Goal: Task Accomplishment & Management: Manage account settings

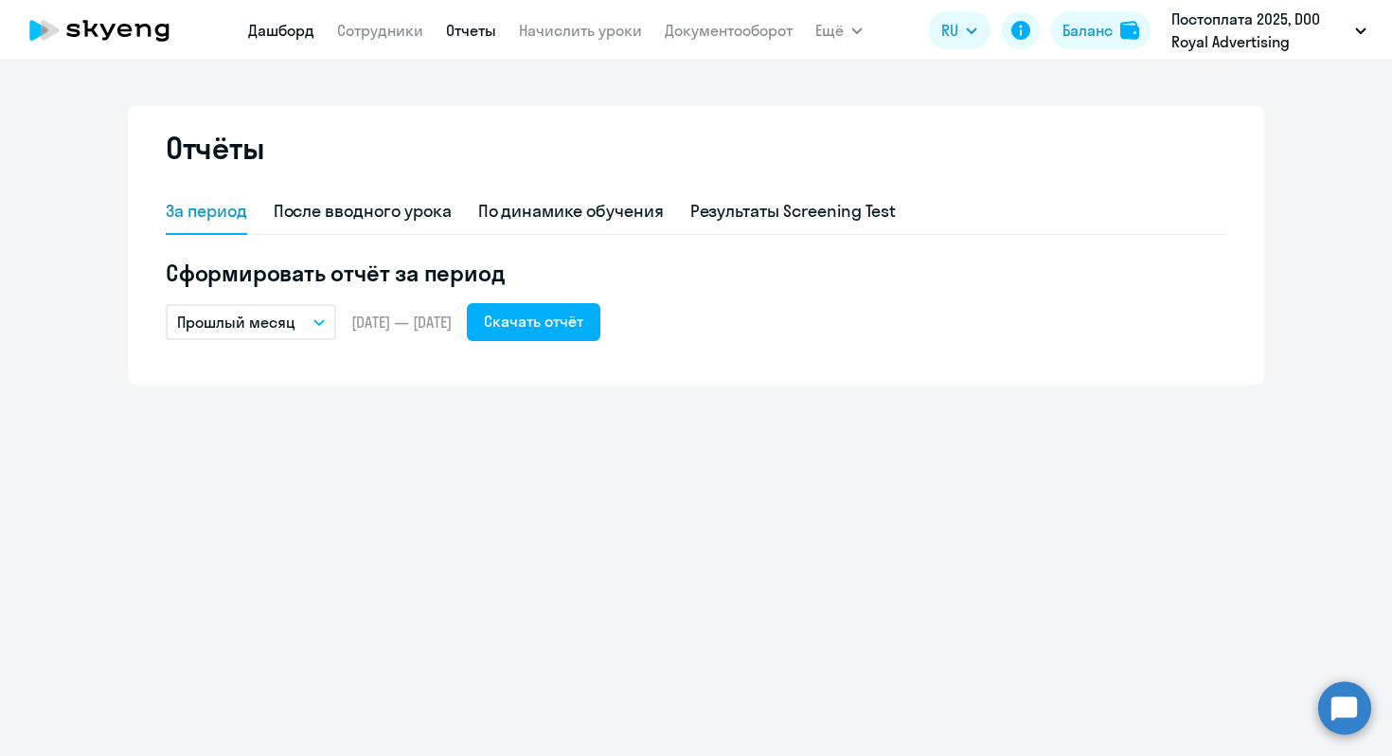
click at [272, 27] on link "Дашборд" at bounding box center [281, 30] width 66 height 19
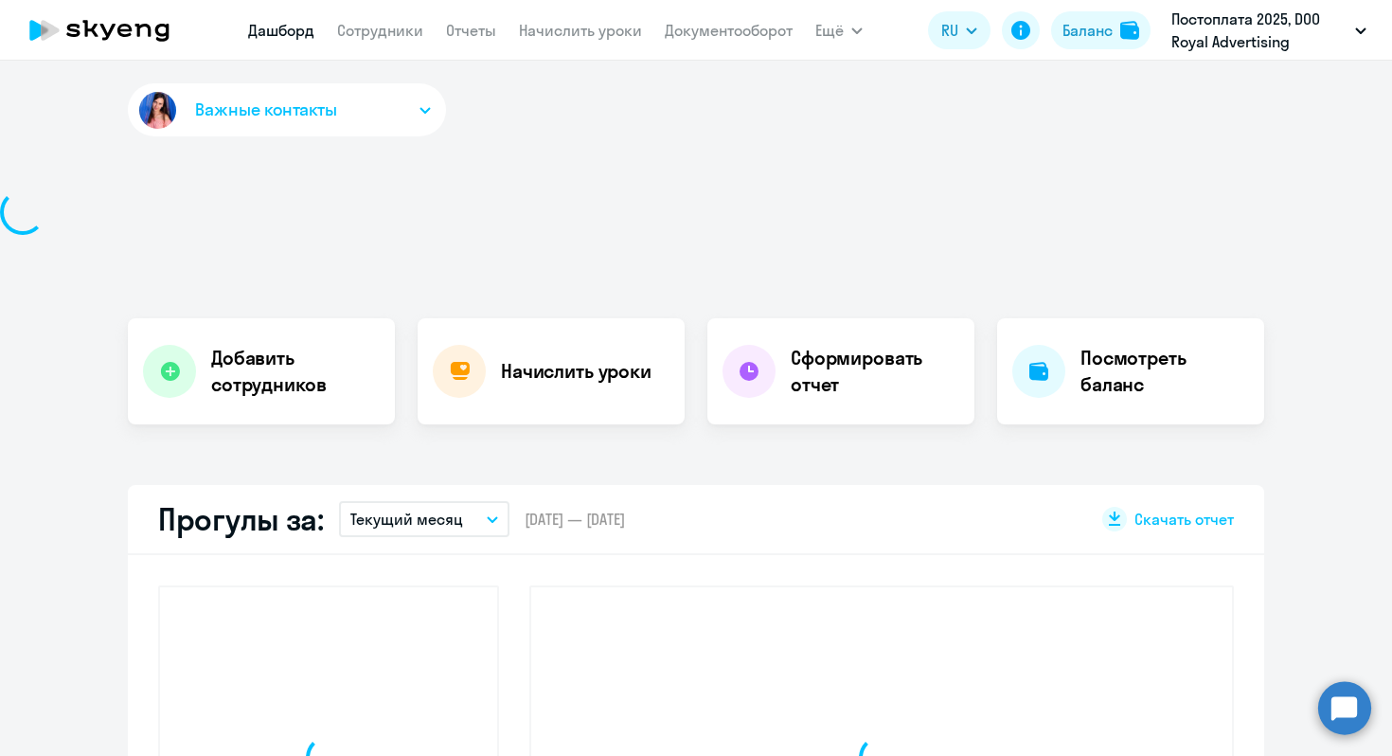
select select "30"
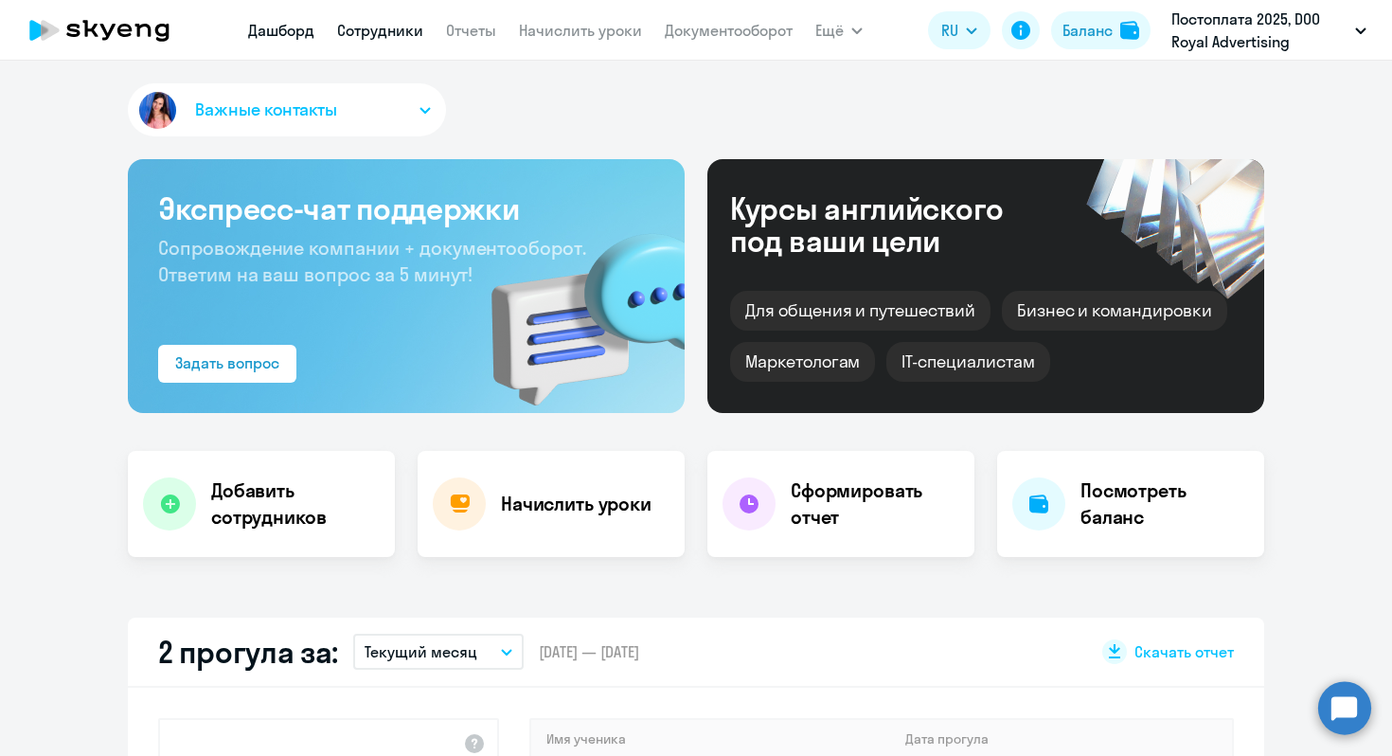
click at [367, 34] on link "Сотрудники" at bounding box center [380, 30] width 86 height 19
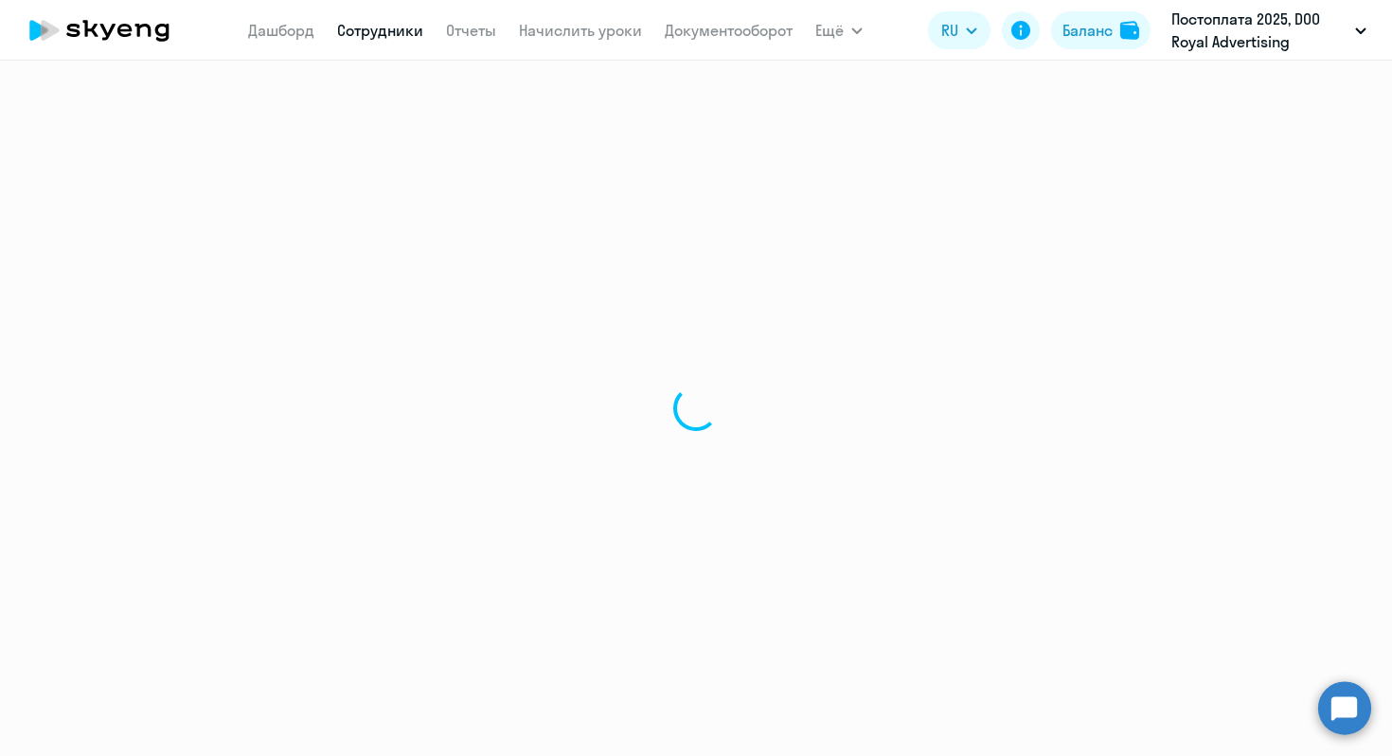
select select "30"
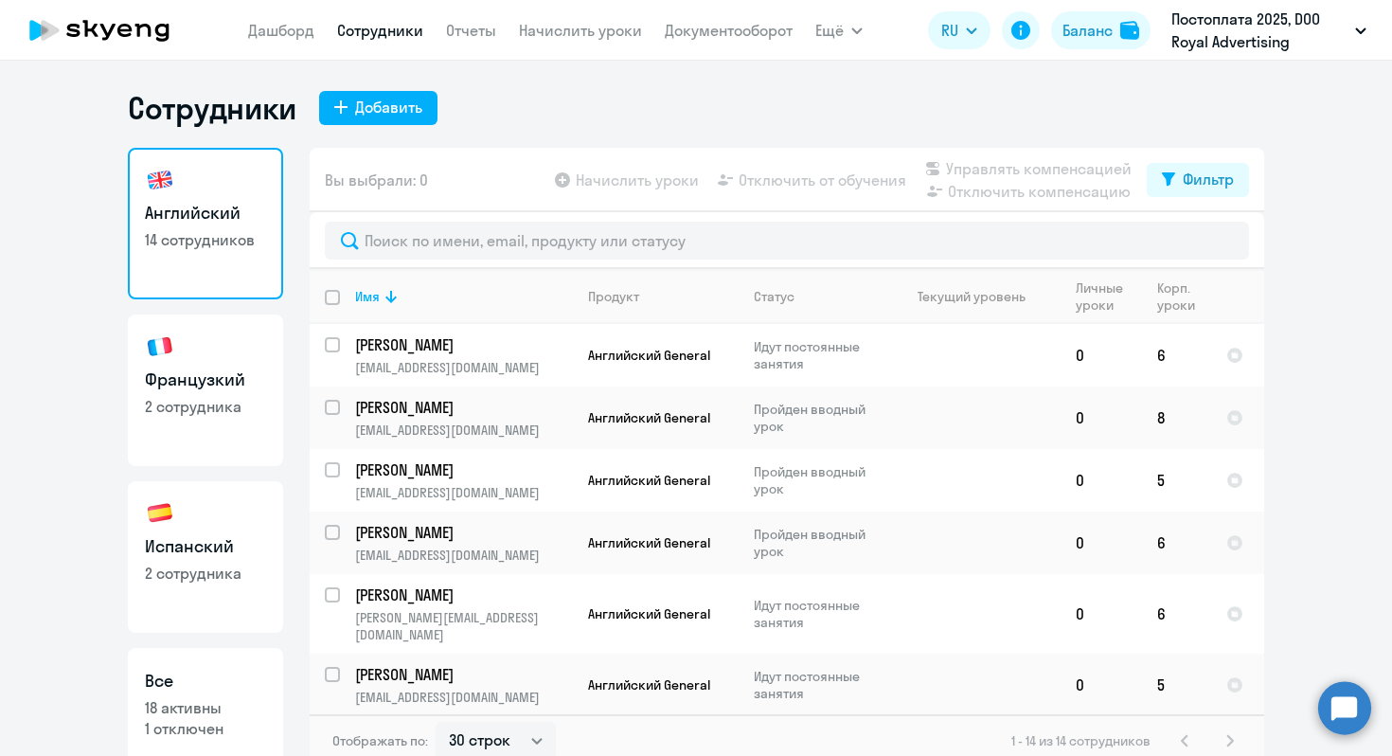
click at [181, 582] on p "2 сотрудника" at bounding box center [205, 572] width 121 height 21
select select "30"
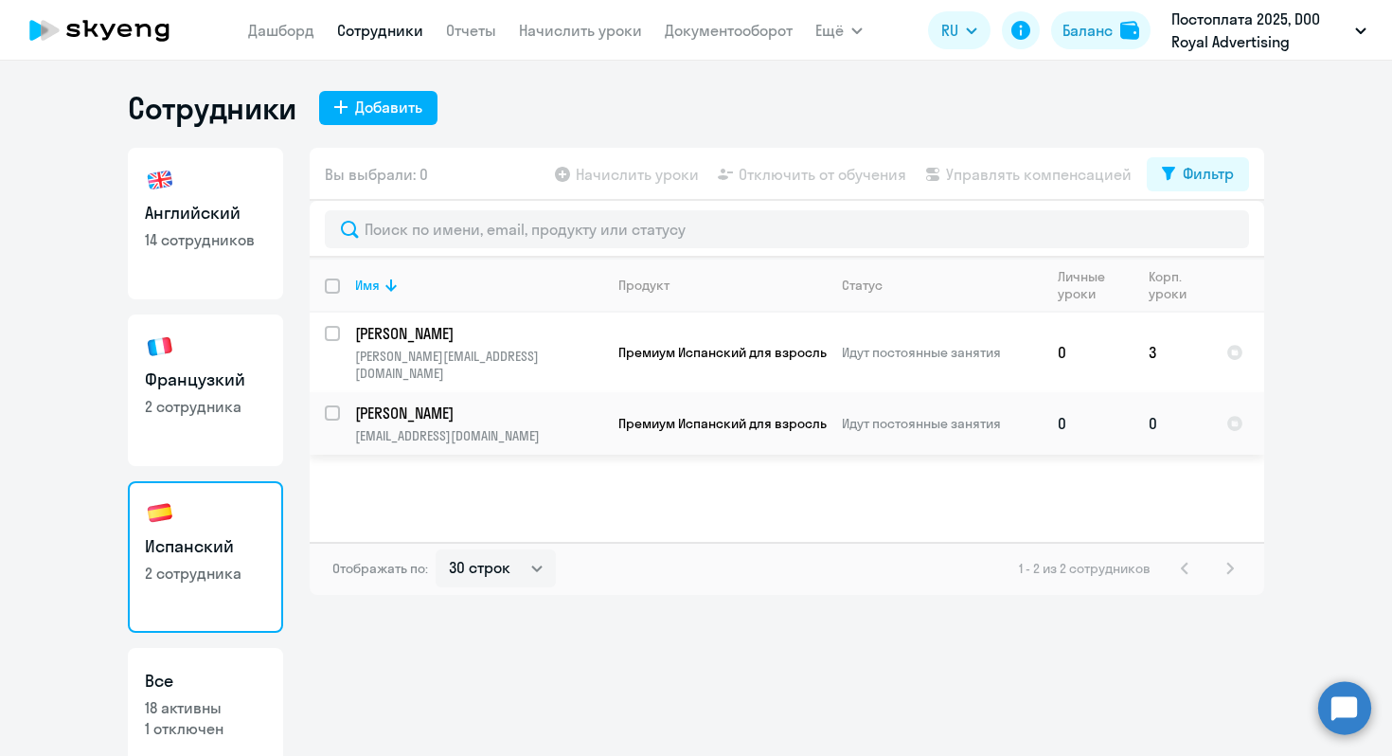
click at [329, 405] on input "select row 42996753" at bounding box center [344, 424] width 38 height 38
checkbox input "true"
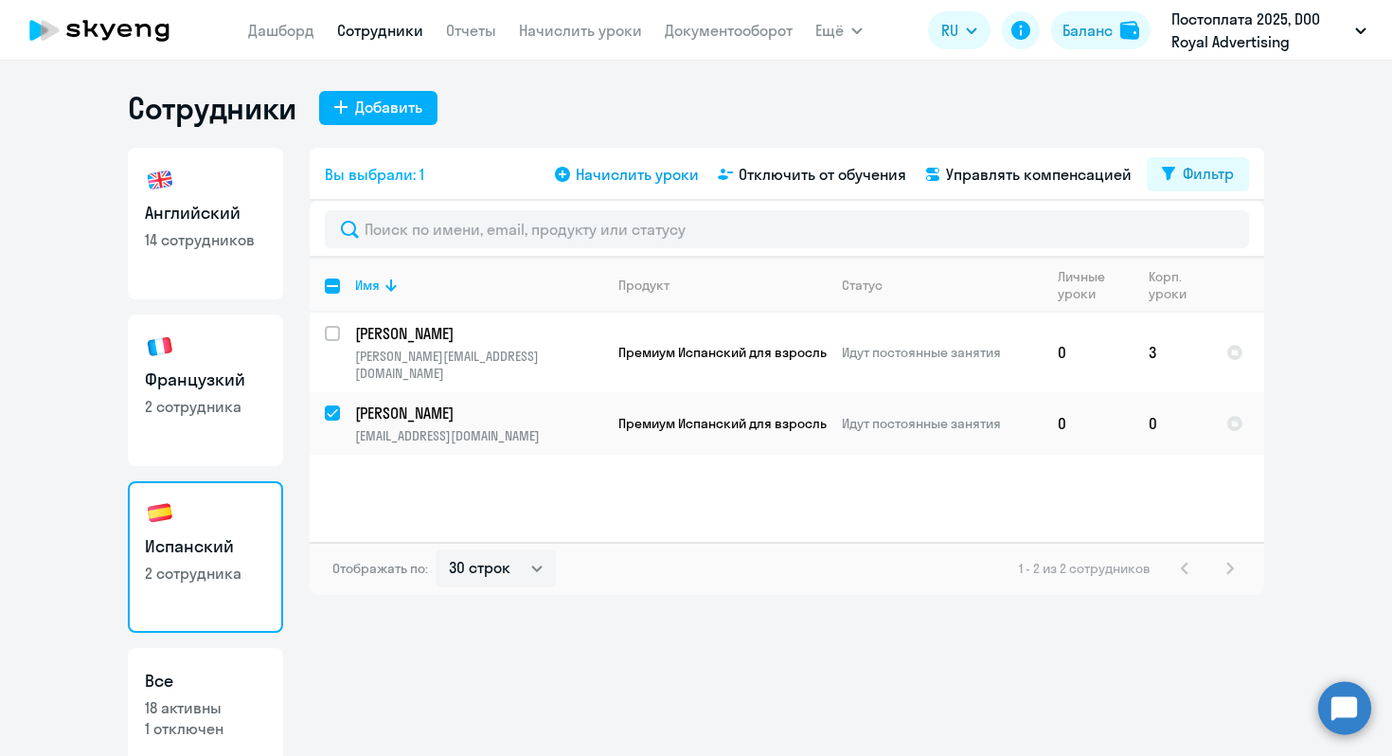
click at [630, 176] on span "Начислить уроки" at bounding box center [637, 174] width 123 height 23
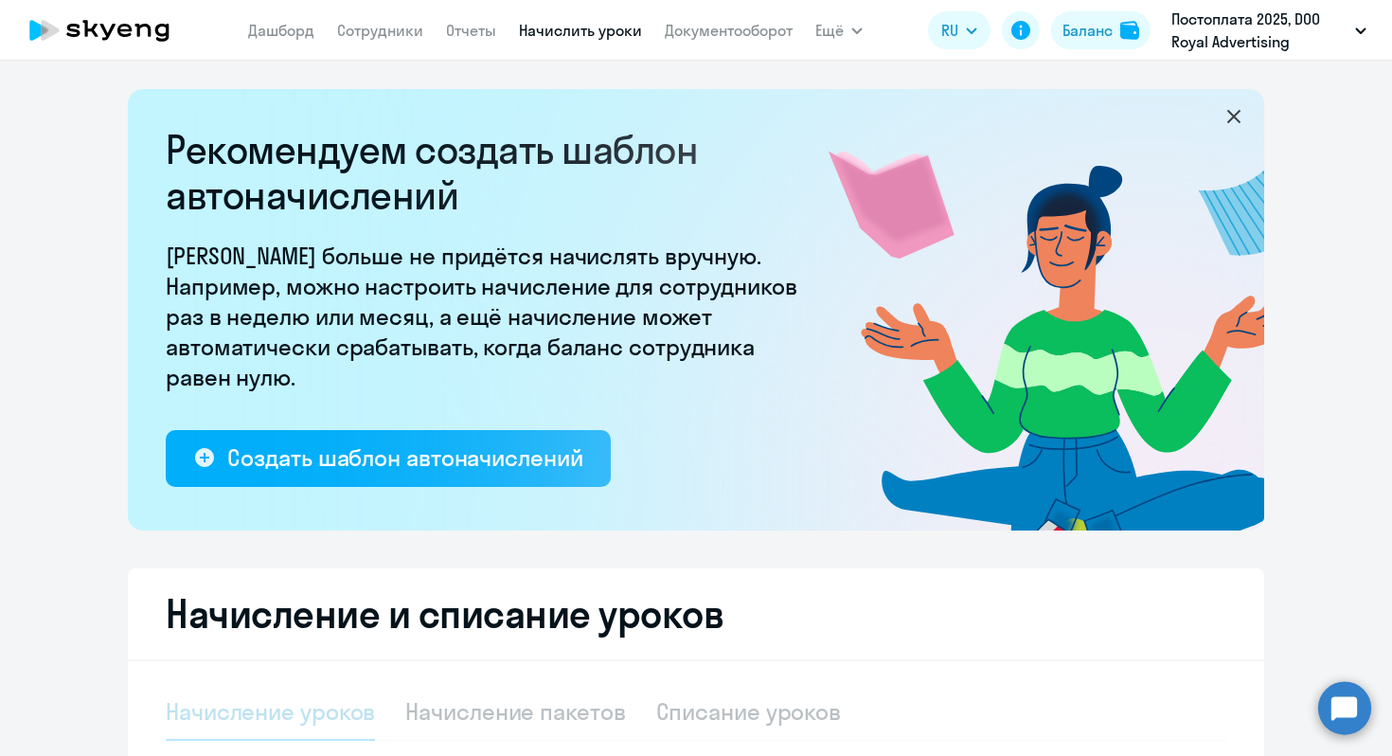
select select "10"
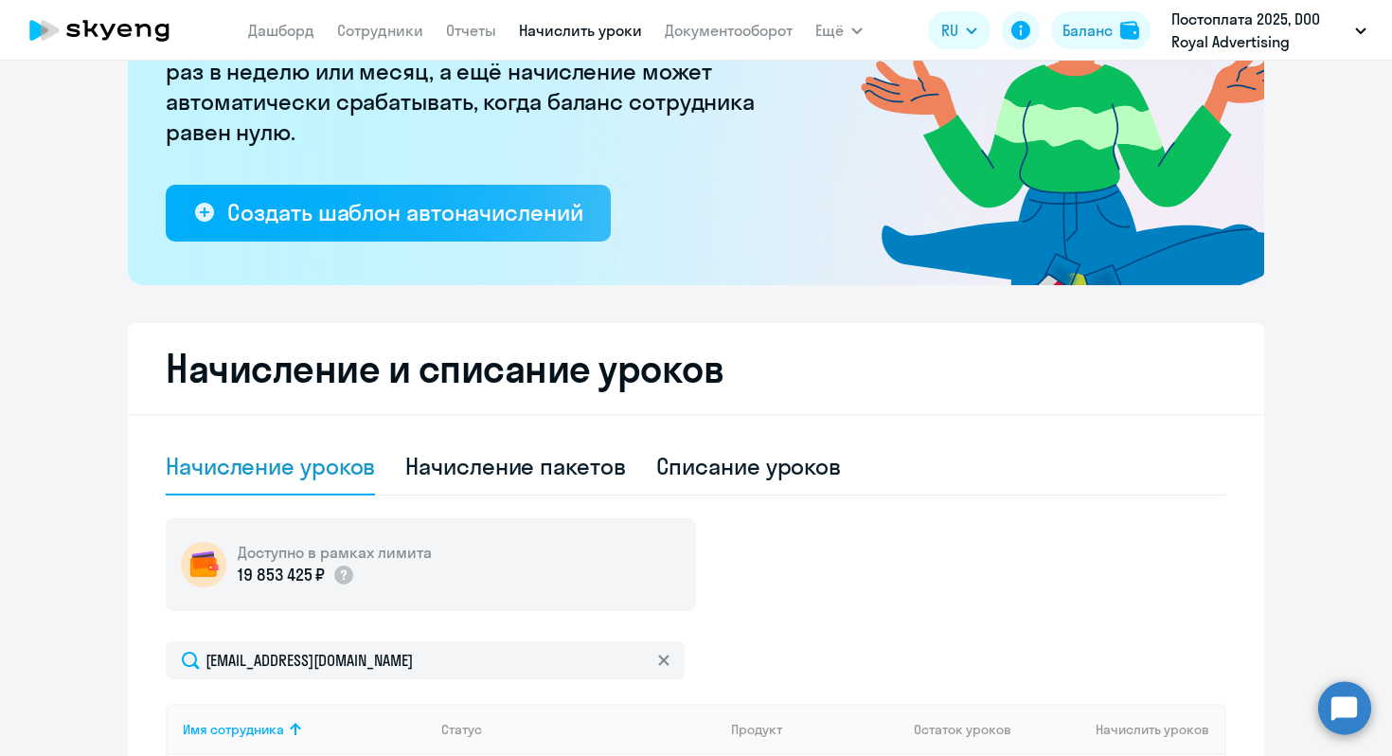
scroll to position [245, 0]
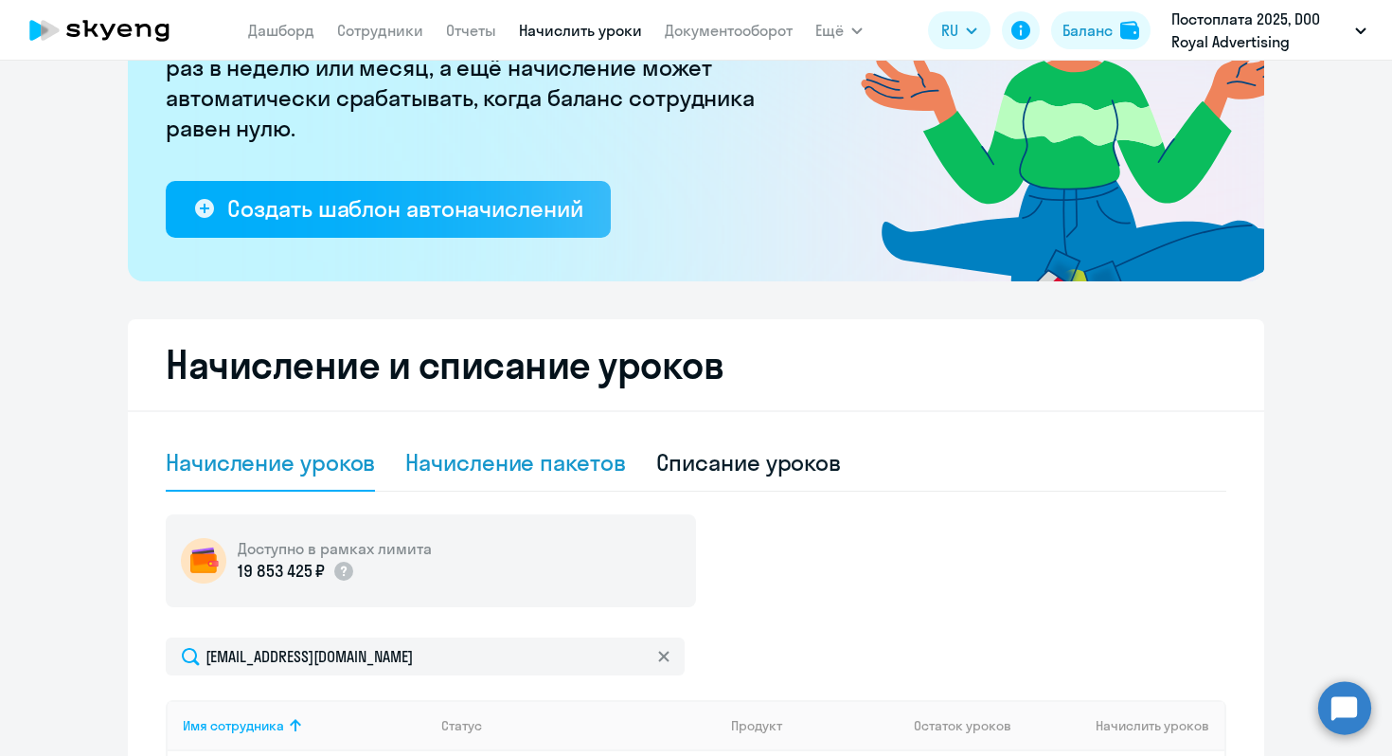
click at [561, 467] on div "Начисление пакетов" at bounding box center [515, 462] width 220 height 30
select select "10"
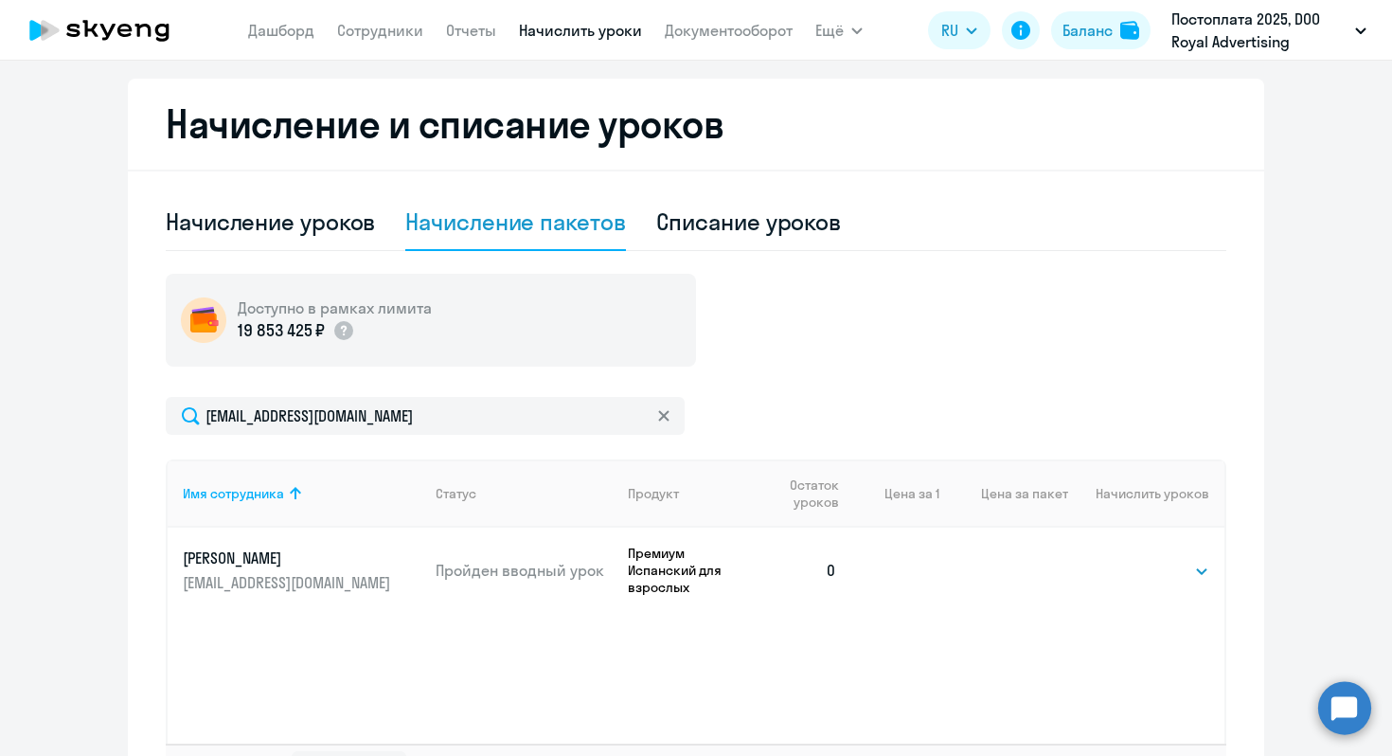
scroll to position [618, 0]
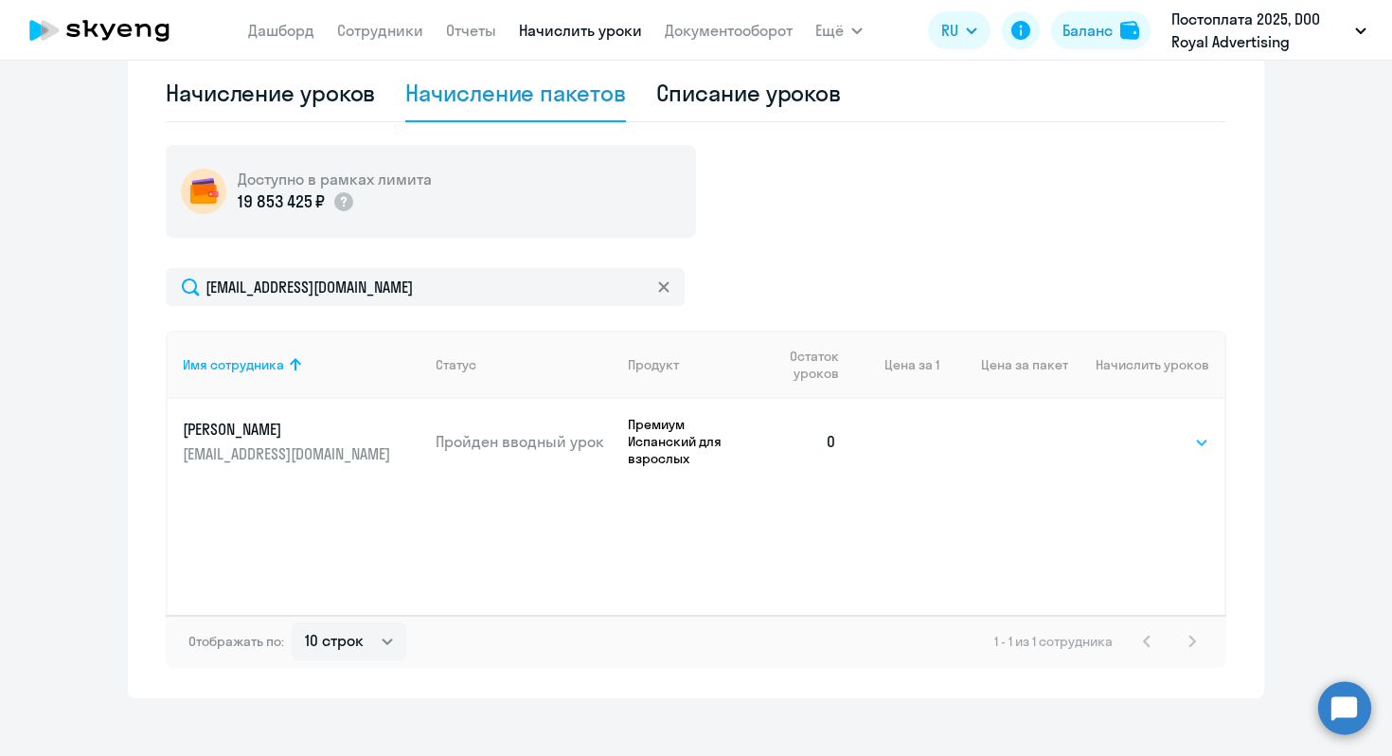
click at [1138, 447] on select "Выбрать 4 8 16 32 64 96 128" at bounding box center [1170, 442] width 78 height 23
select select "8"
click at [1131, 431] on select "Выбрать 4 8 16 32 64 96 128" at bounding box center [1170, 442] width 78 height 23
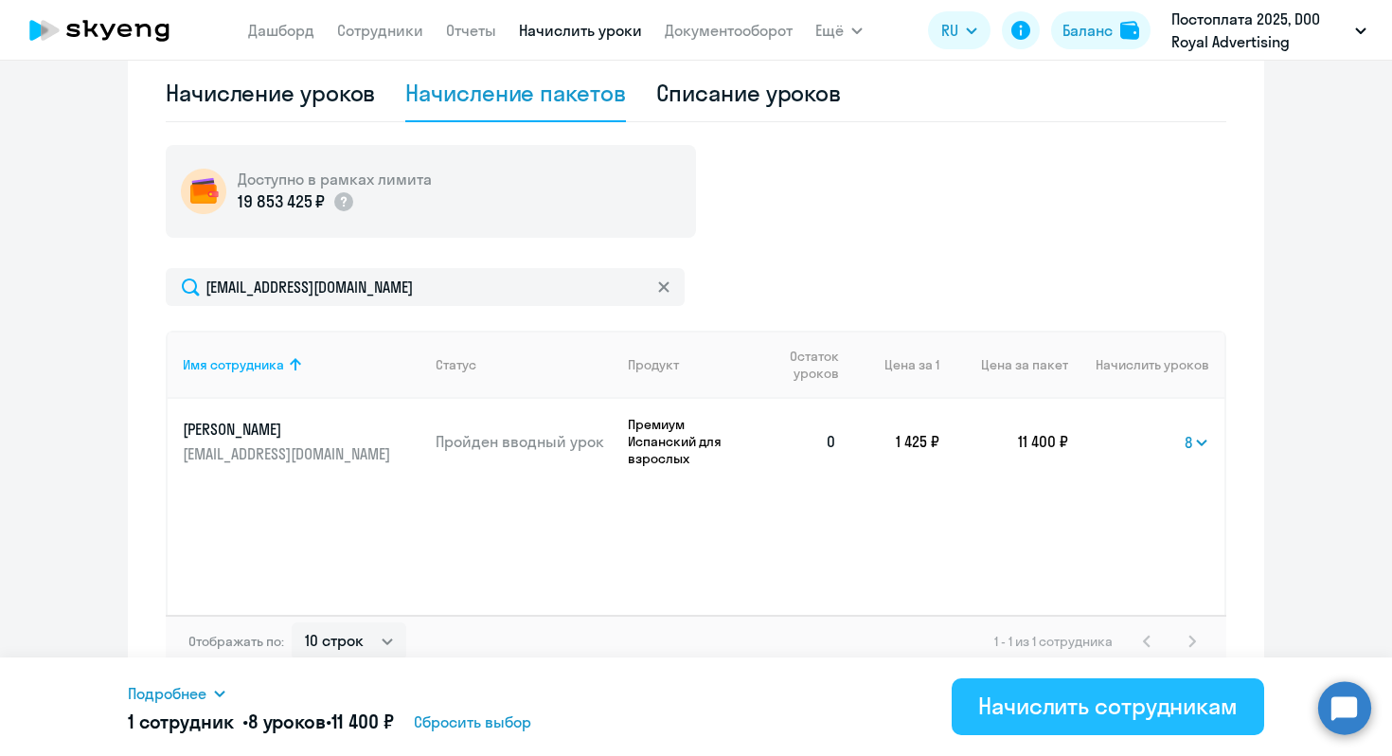
click at [1057, 709] on div "Начислить сотрудникам" at bounding box center [1107, 705] width 259 height 30
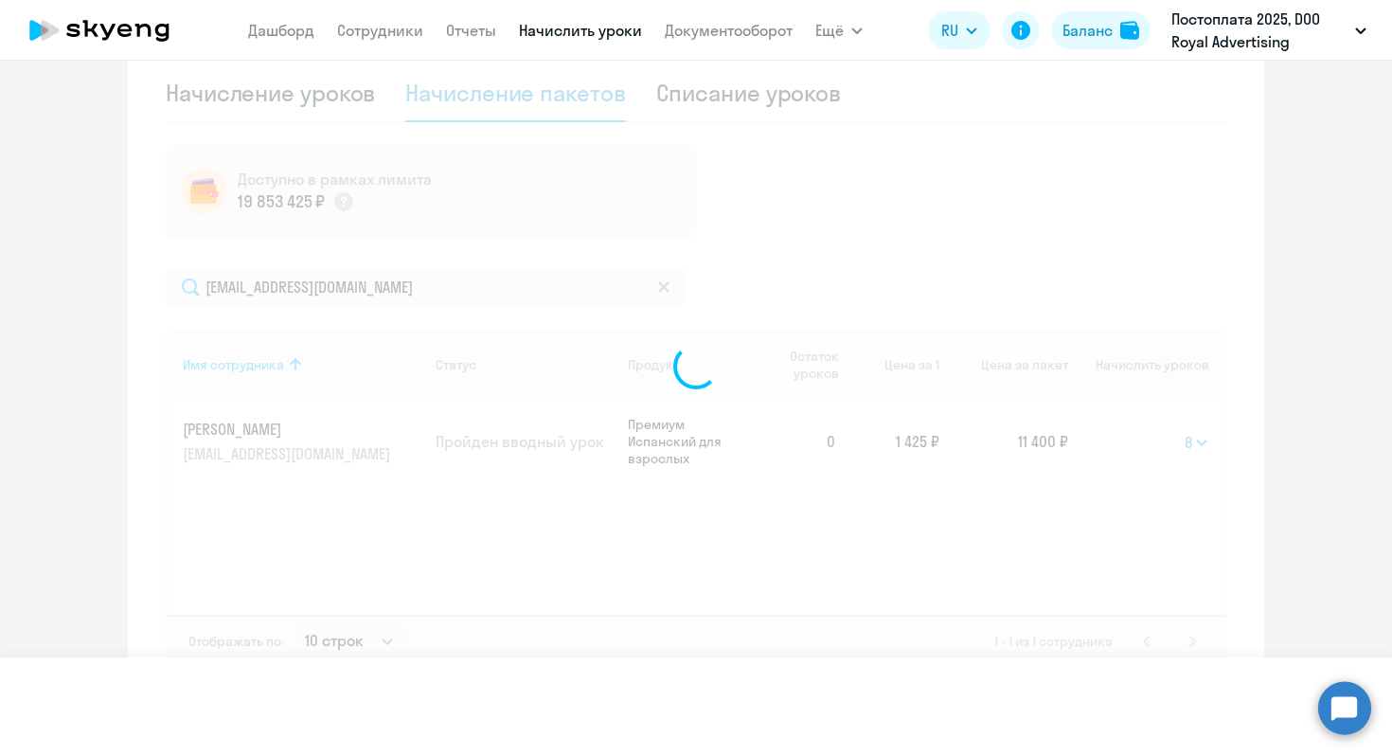
select select
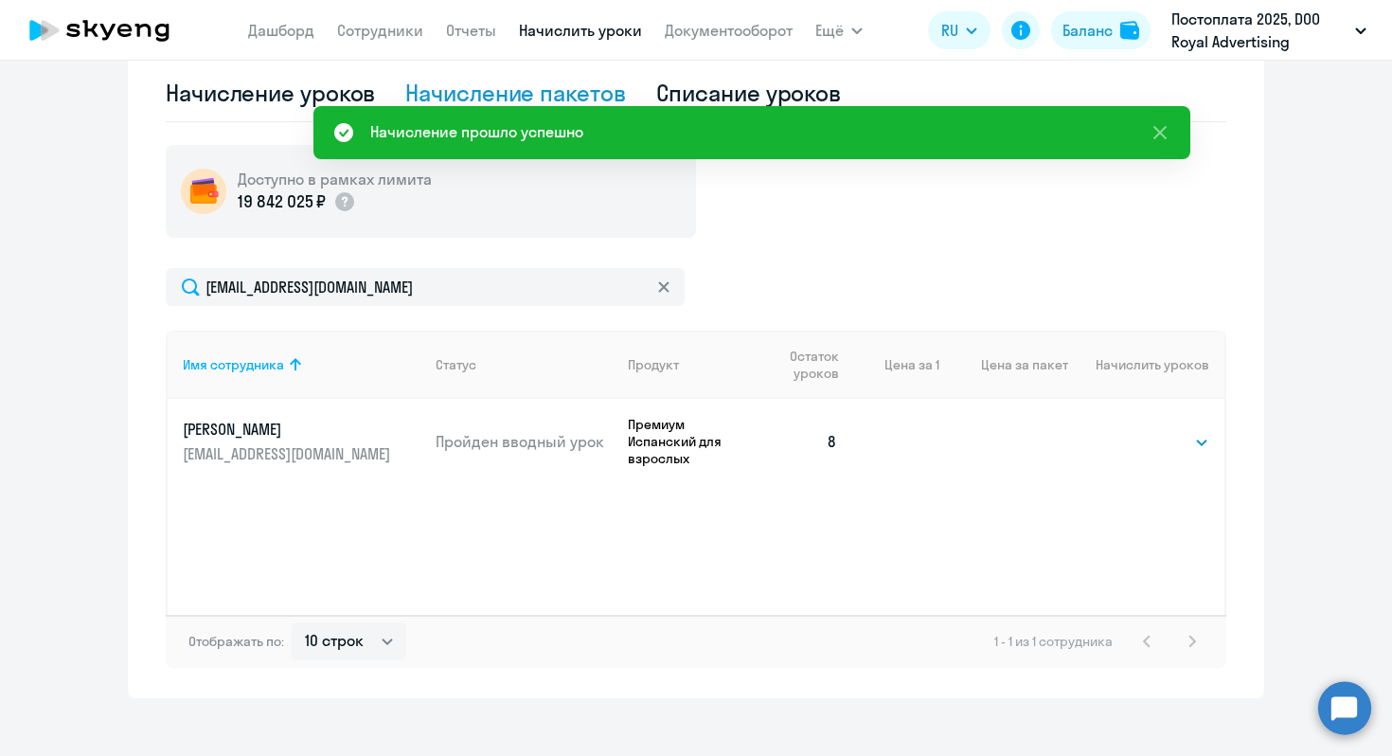
scroll to position [437, 0]
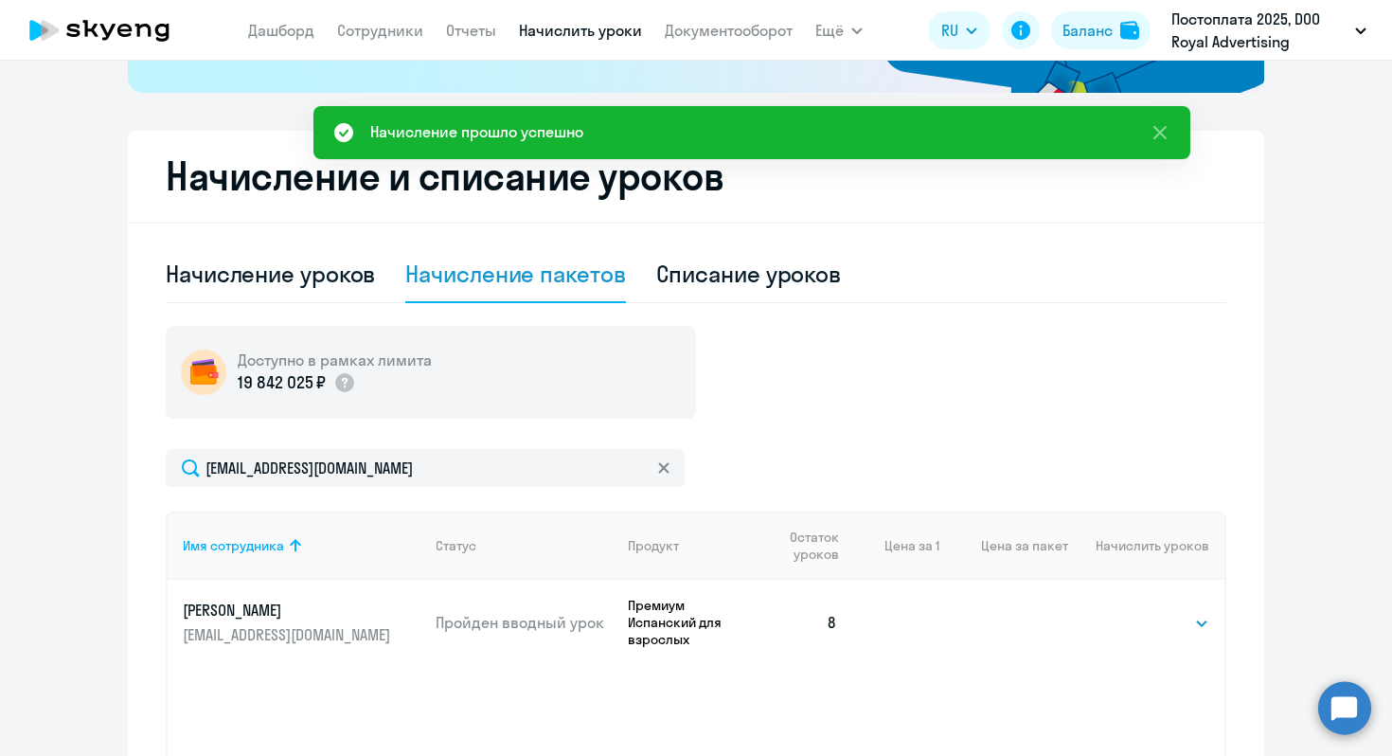
click at [354, 19] on app-menu-item-link "Сотрудники" at bounding box center [380, 31] width 86 height 24
click at [355, 29] on link "Сотрудники" at bounding box center [380, 30] width 86 height 19
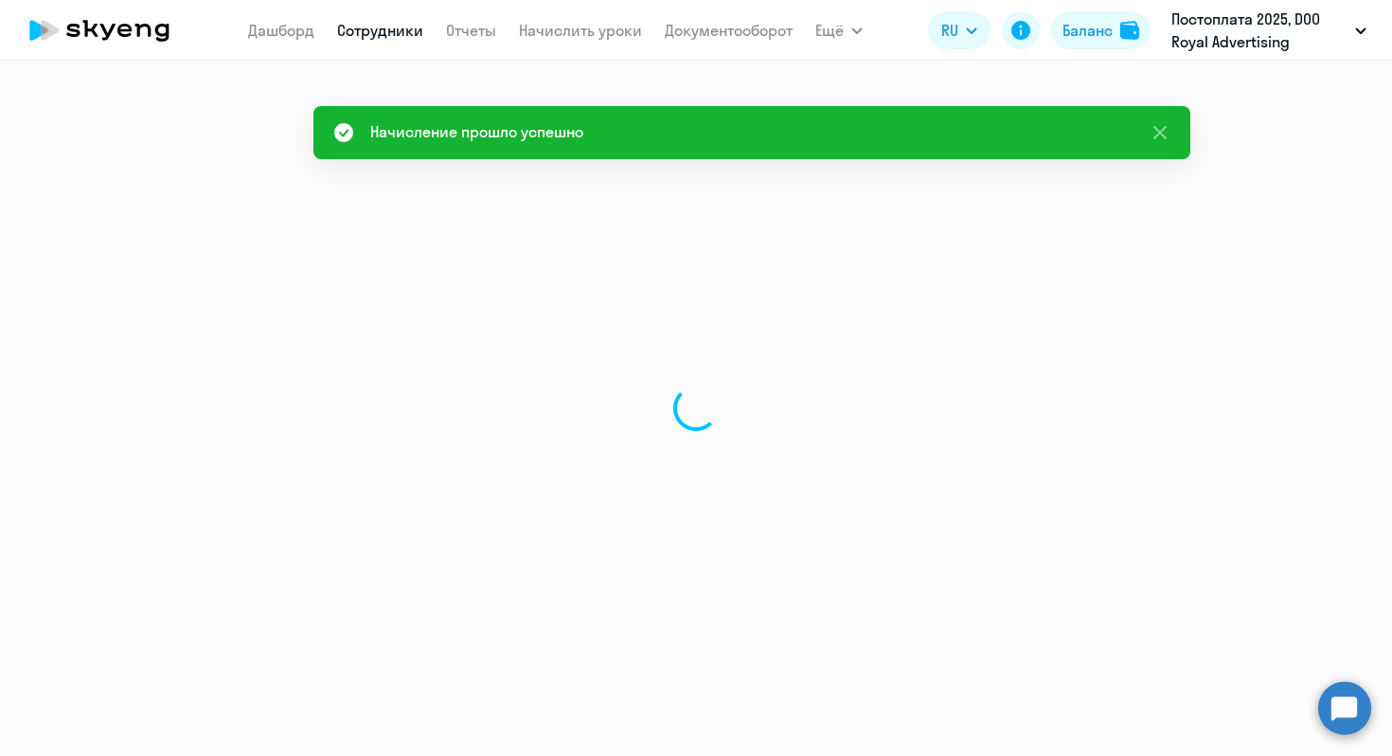
select select "30"
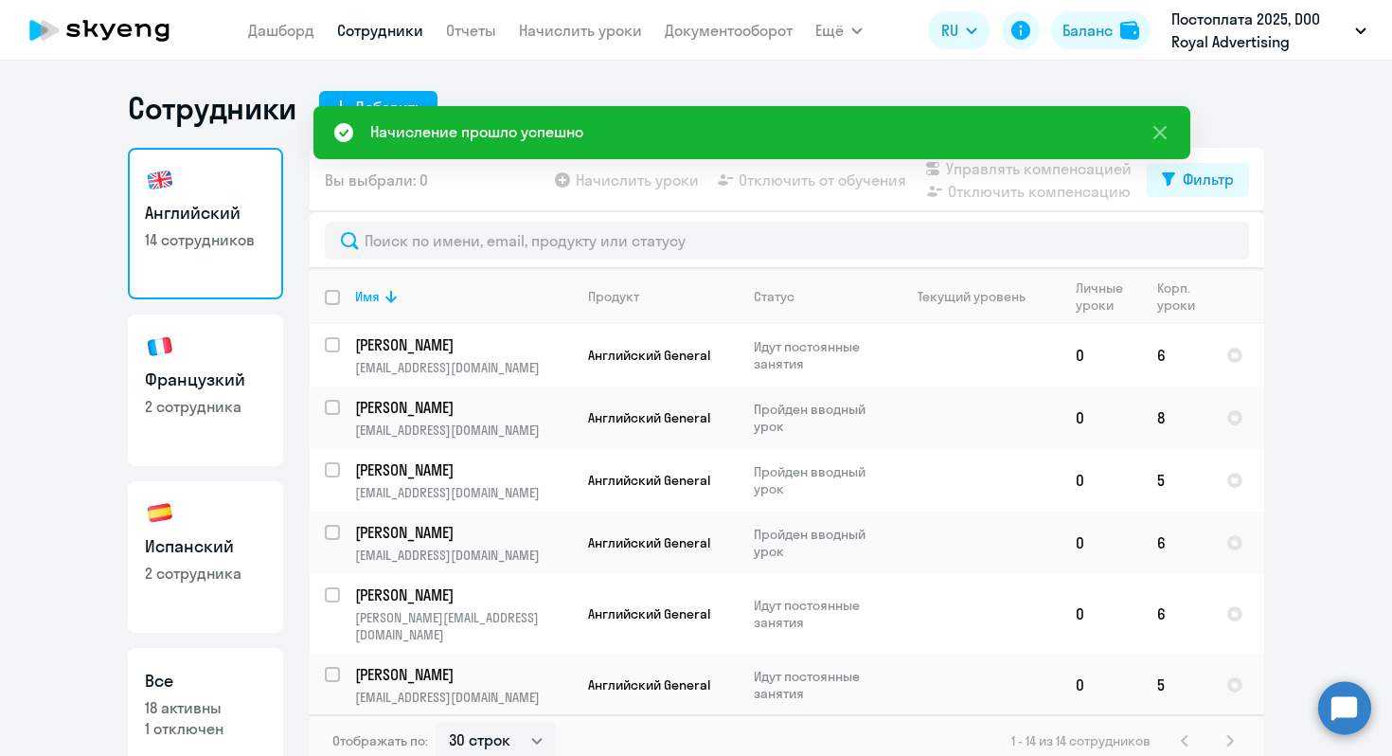
click at [199, 433] on link "Французкий 2 сотрудника" at bounding box center [205, 389] width 155 height 151
select select "30"
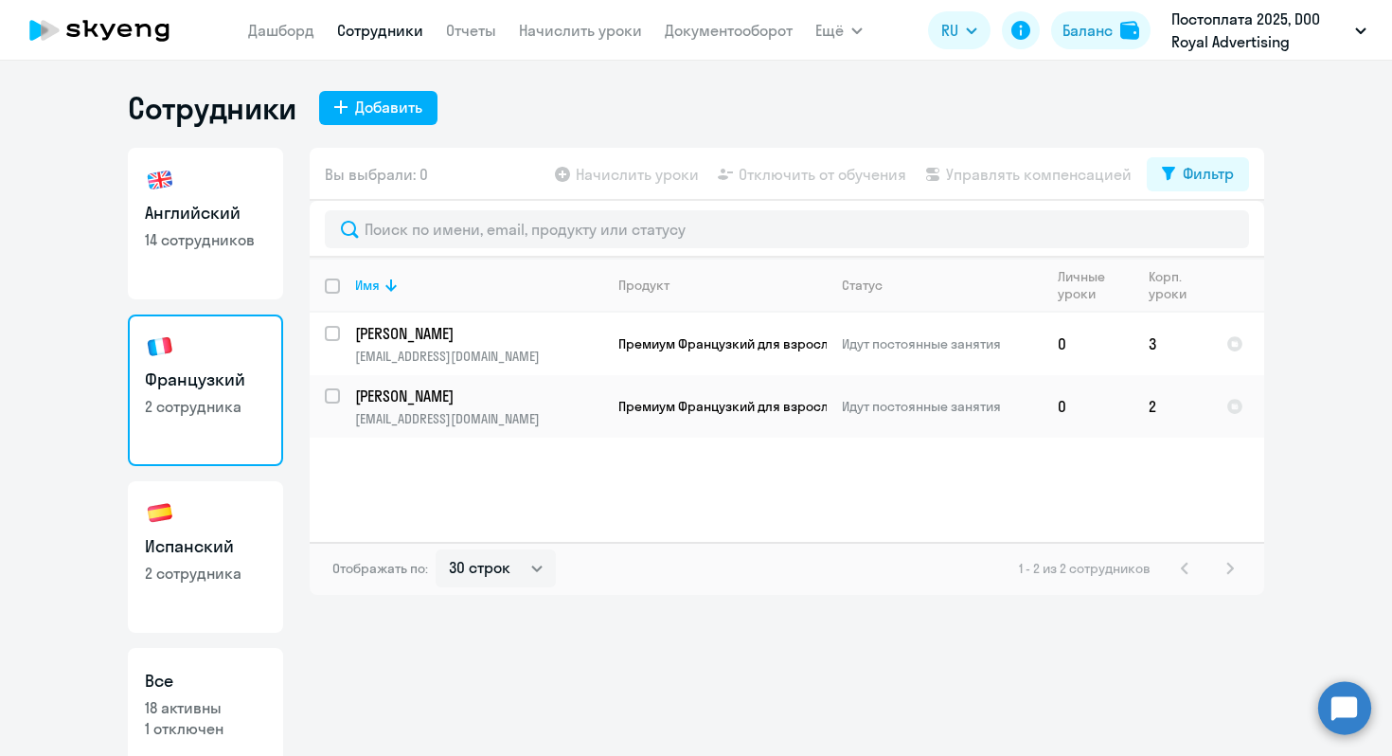
click at [190, 233] on p "14 сотрудников" at bounding box center [205, 239] width 121 height 21
select select "30"
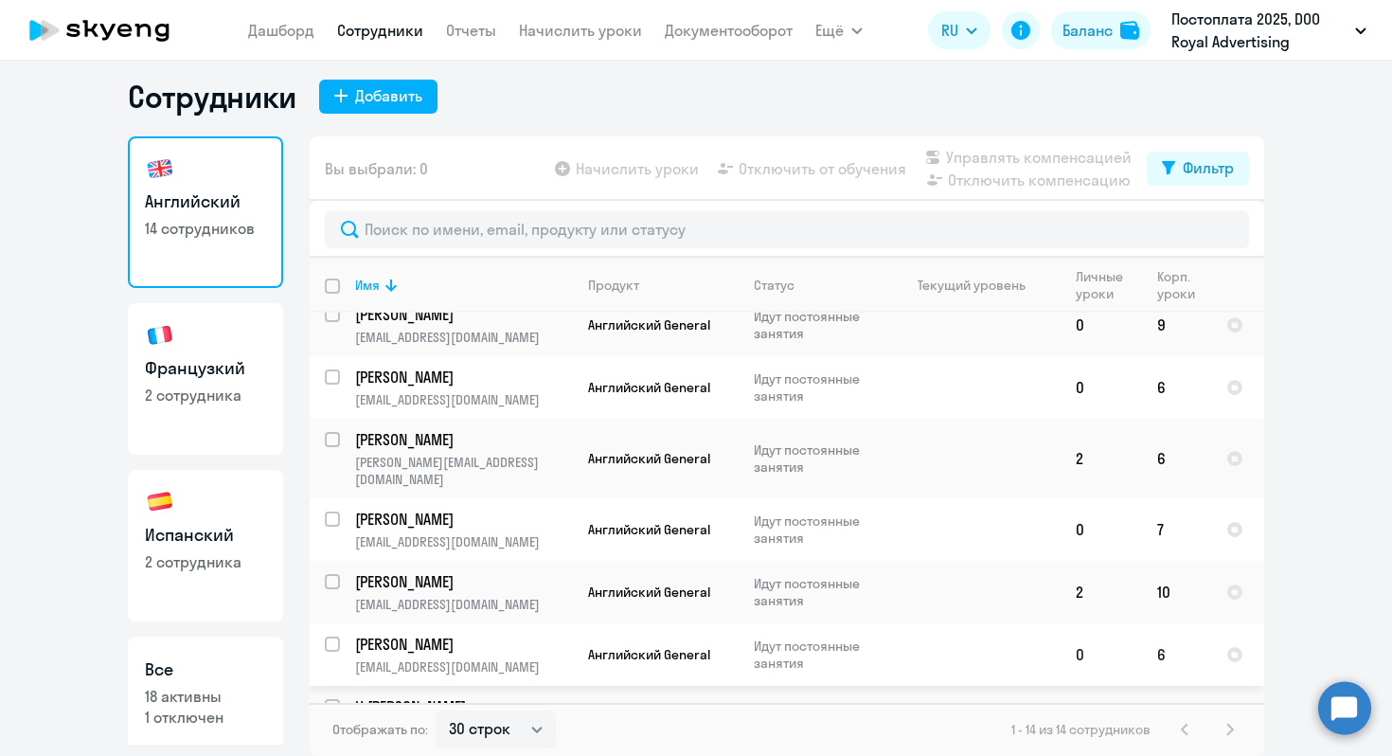
scroll to position [471, 0]
